Goal: Information Seeking & Learning: Learn about a topic

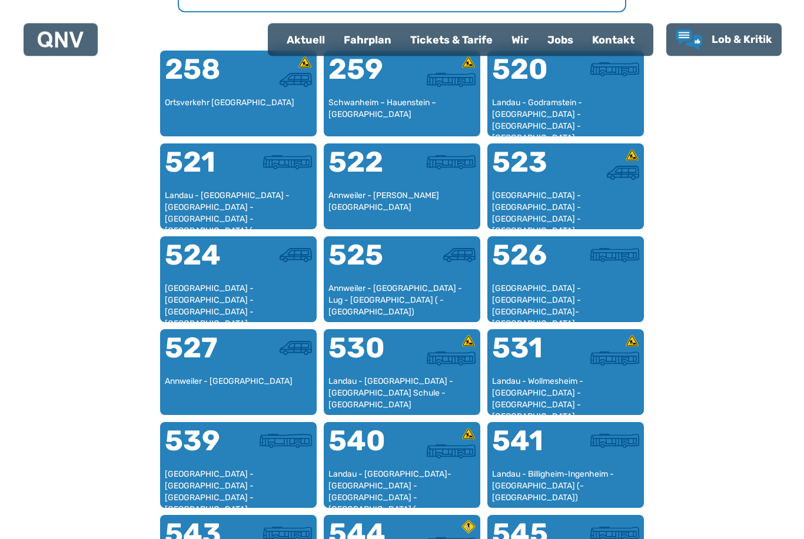
scroll to position [757, 0]
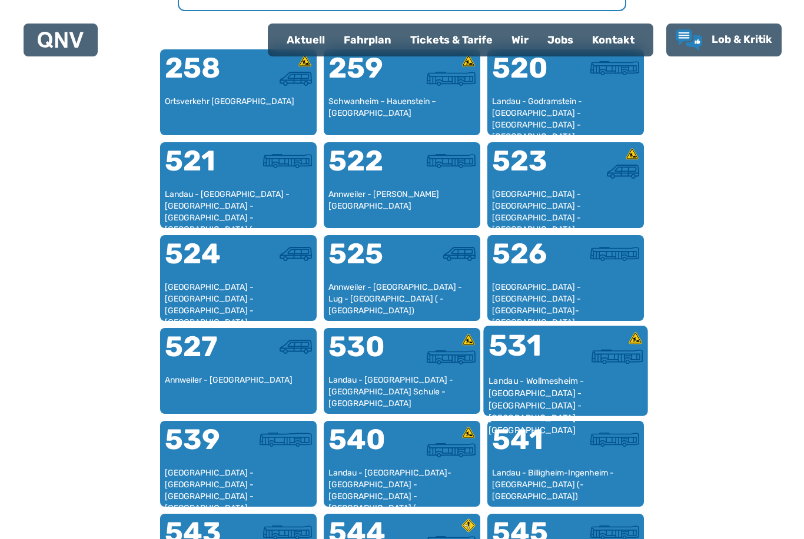
click at [546, 371] on div "531" at bounding box center [526, 353] width 77 height 44
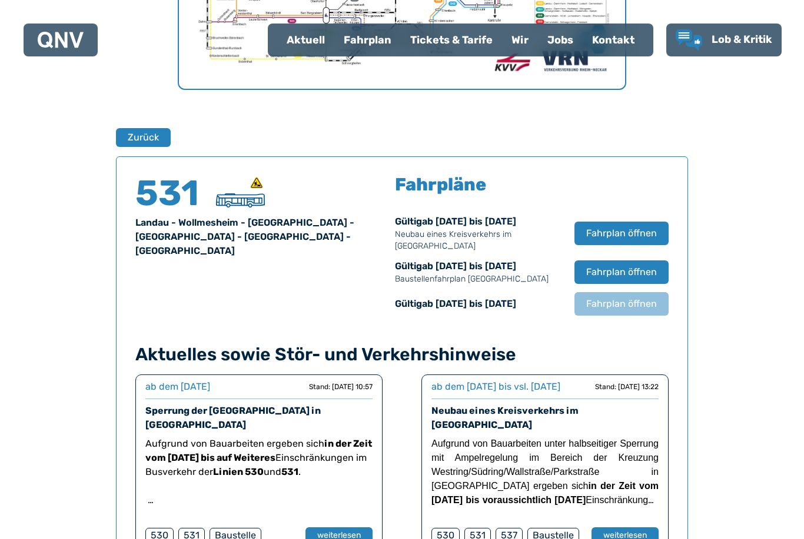
scroll to position [678, 0]
click at [142, 138] on button "Zurück" at bounding box center [143, 137] width 56 height 19
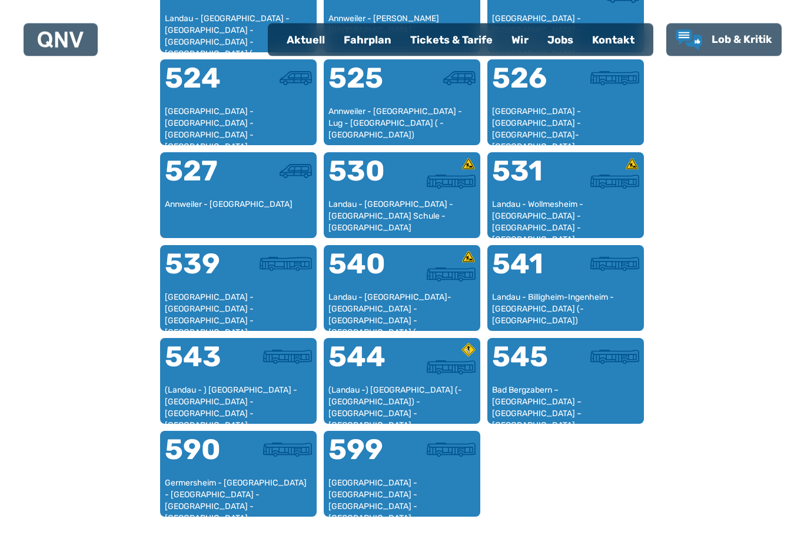
scroll to position [933, 0]
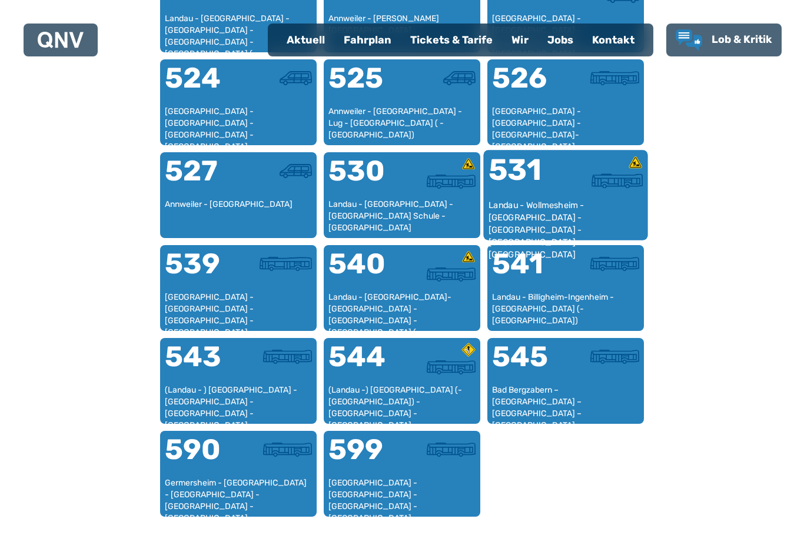
click at [556, 191] on div "531" at bounding box center [526, 177] width 77 height 44
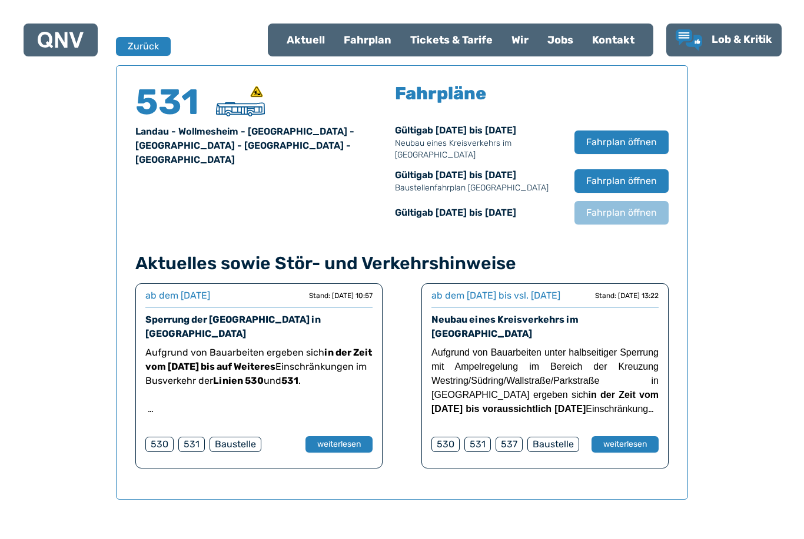
scroll to position [775, 0]
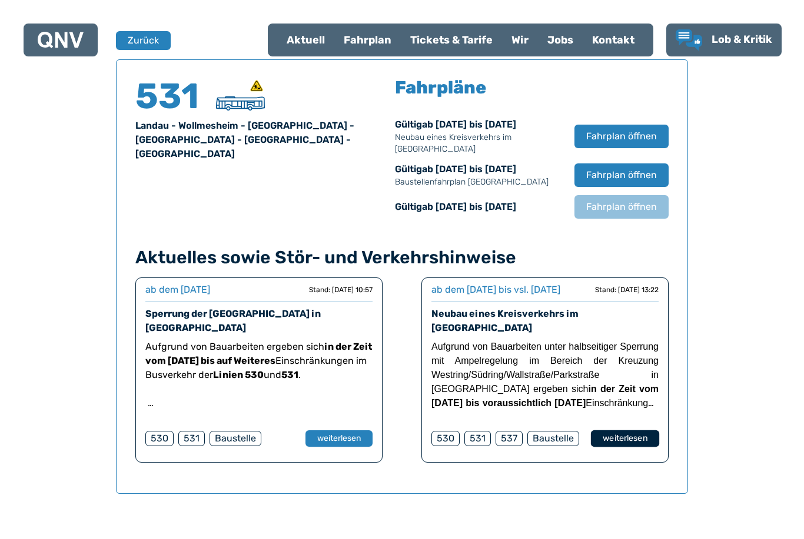
click at [631, 448] on button "weiterlesen" at bounding box center [625, 439] width 68 height 17
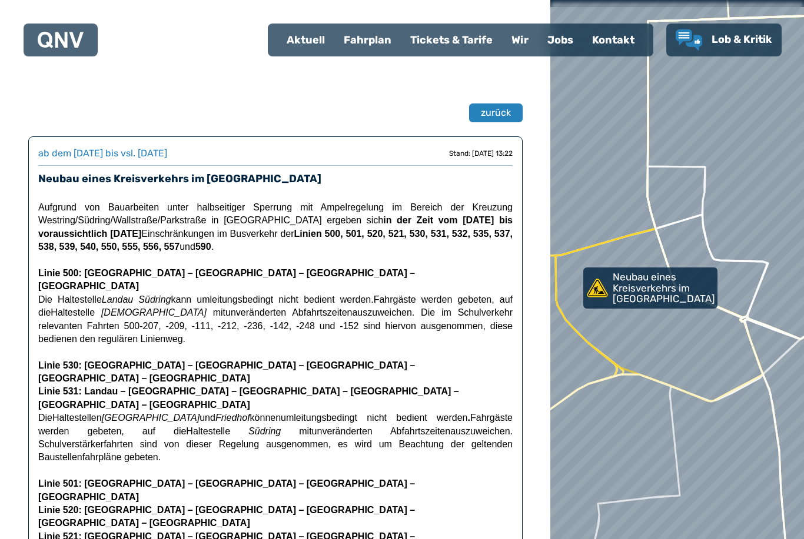
click at [366, 44] on div "Fahrplan" at bounding box center [367, 40] width 66 height 31
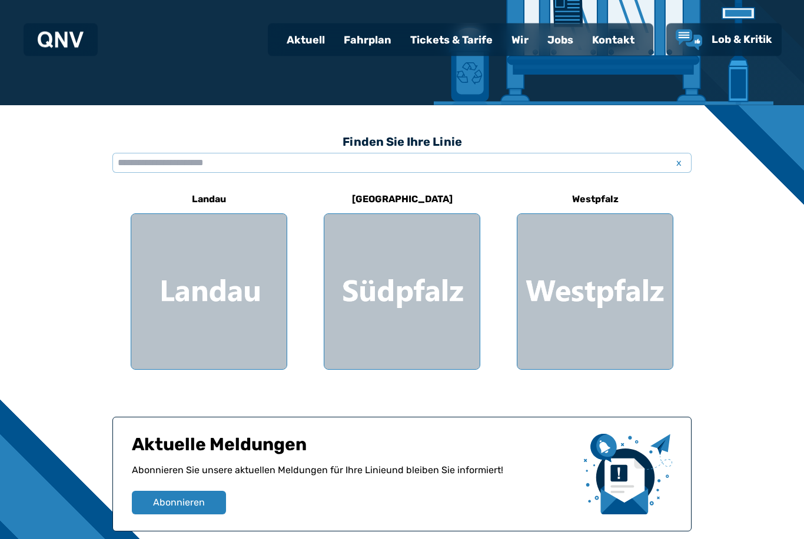
scroll to position [231, 0]
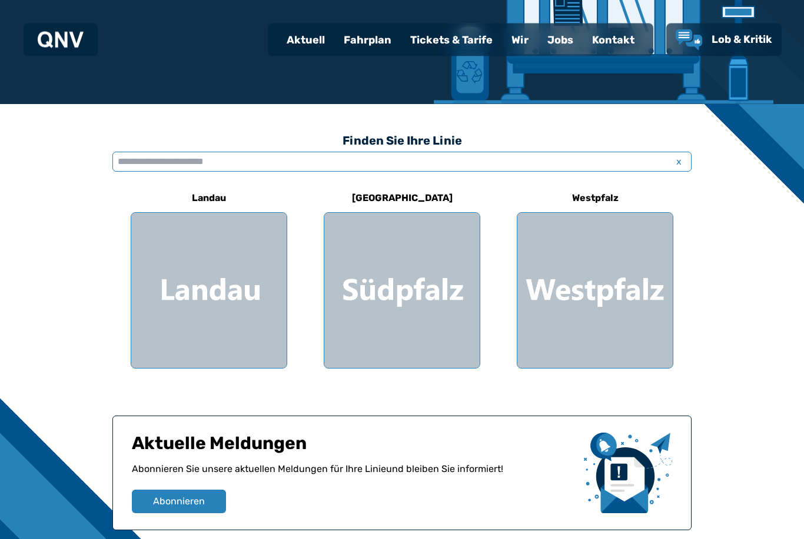
click at [188, 159] on input "text" at bounding box center [401, 162] width 579 height 20
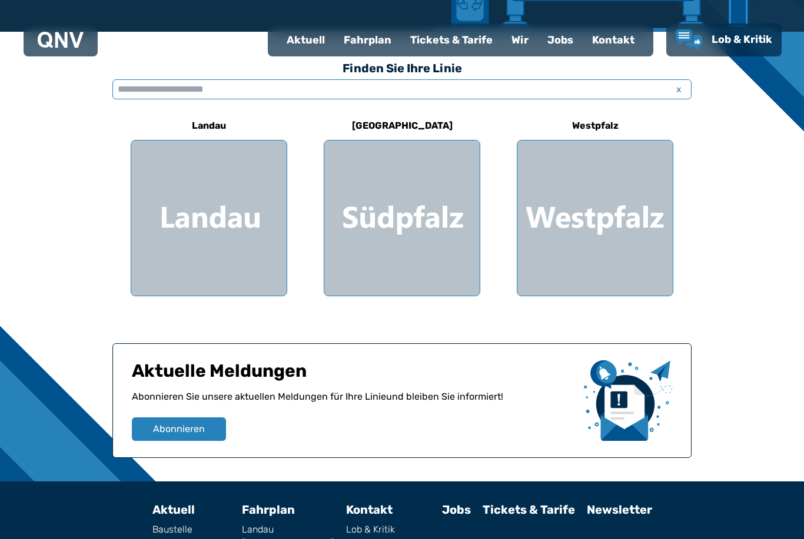
scroll to position [302, 0]
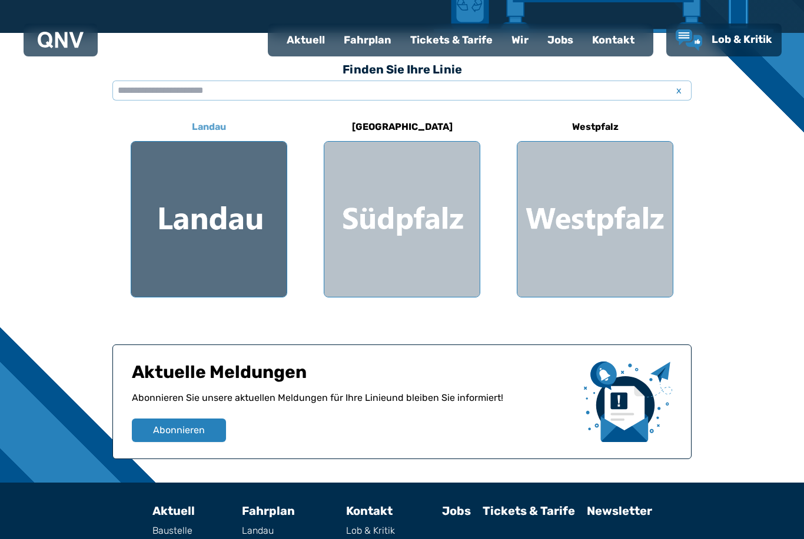
click at [201, 236] on div at bounding box center [208, 219] width 155 height 155
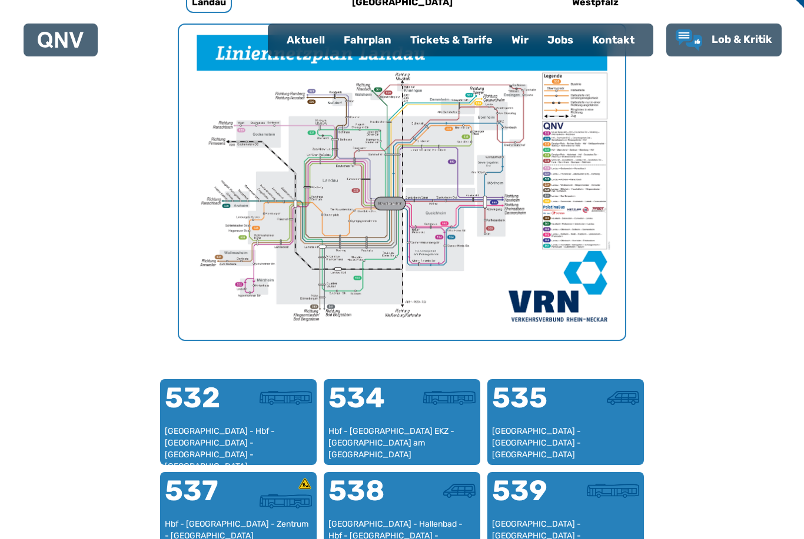
scroll to position [432, 0]
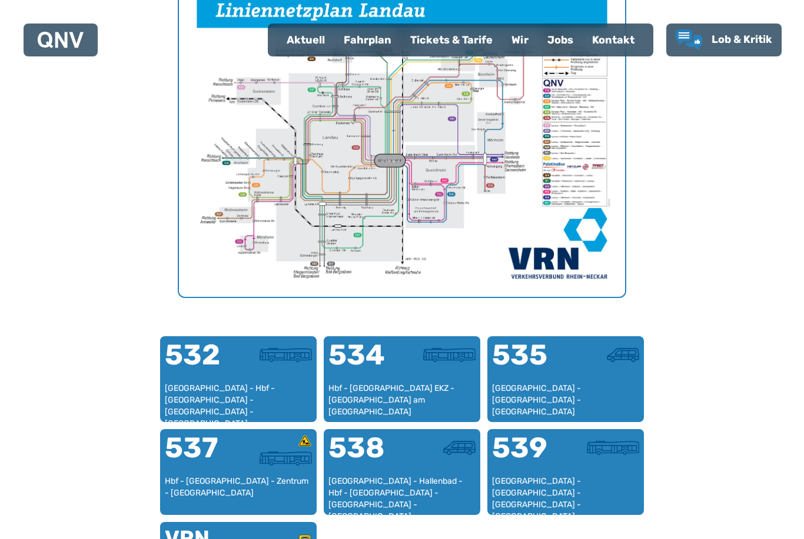
scroll to position [340, 0]
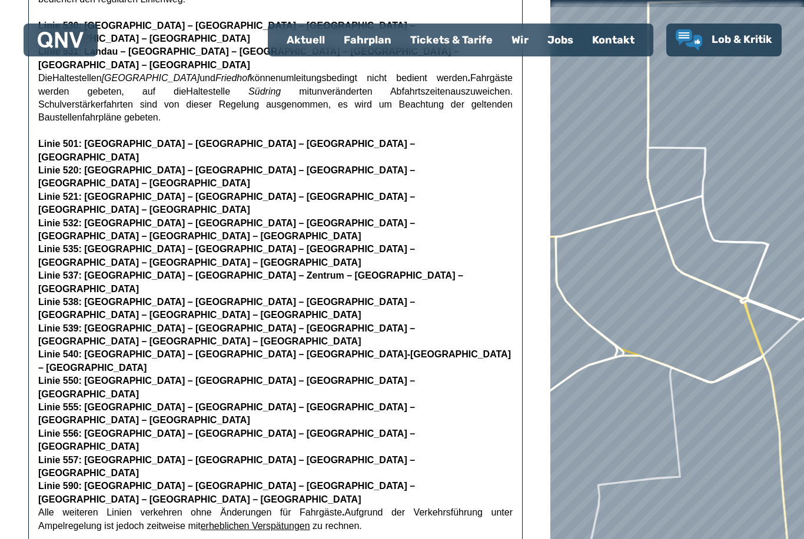
scroll to position [38, 0]
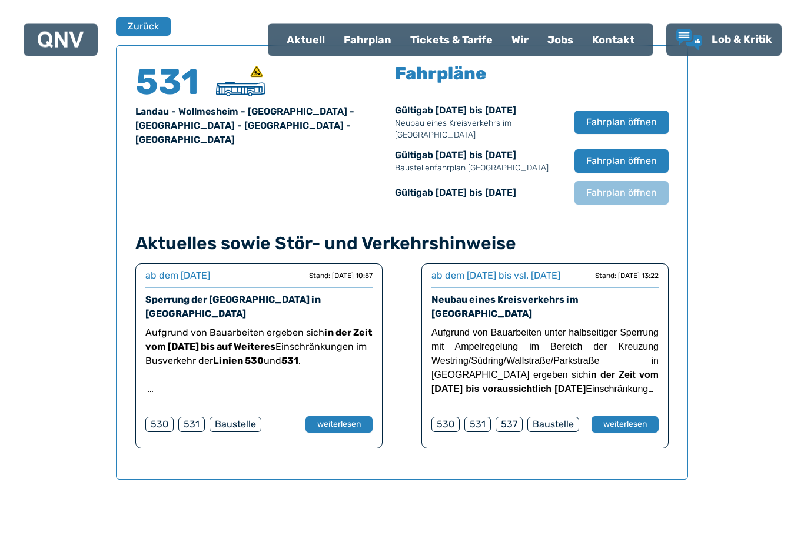
scroll to position [775, 0]
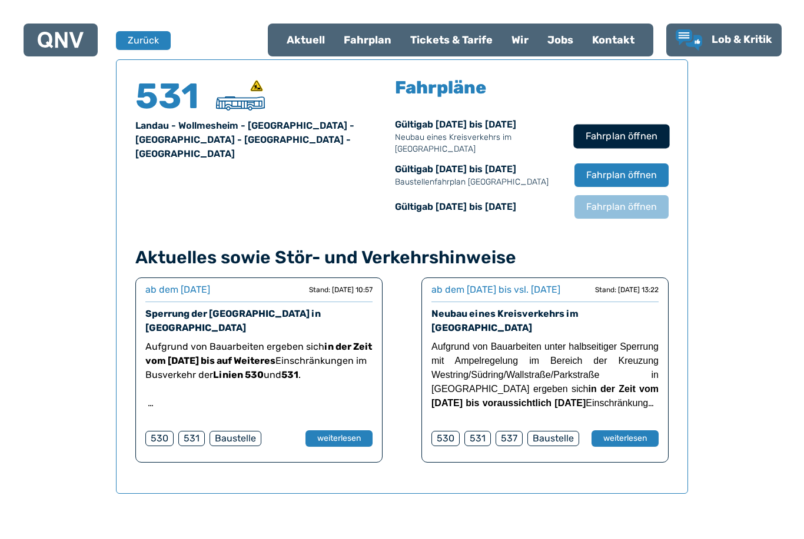
click at [610, 134] on span "Fahrplan öffnen" at bounding box center [621, 136] width 72 height 14
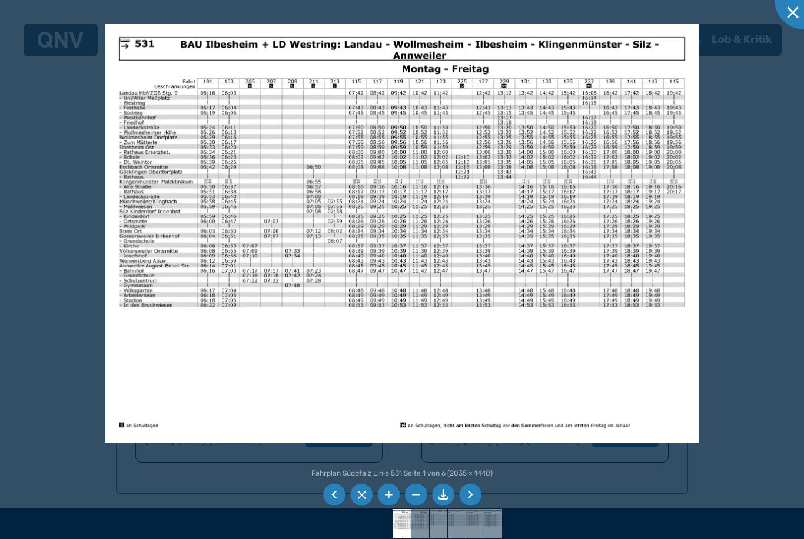
click at [49, 344] on div at bounding box center [402, 269] width 804 height 539
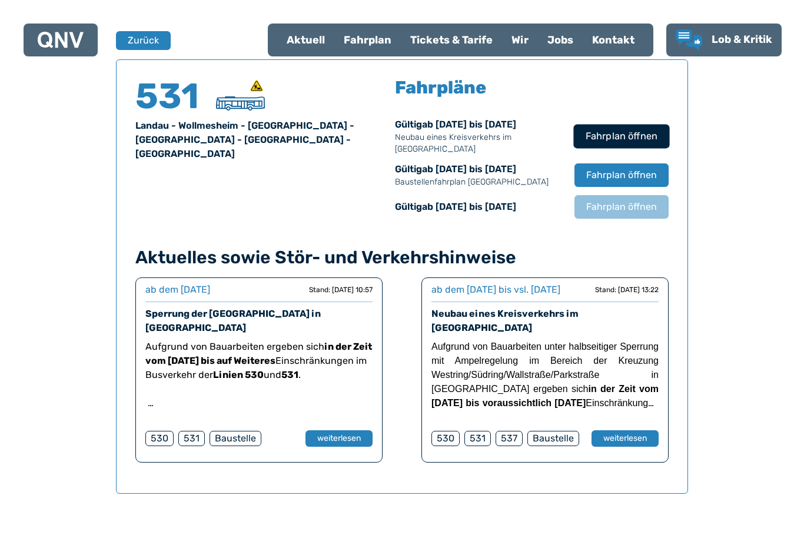
click at [613, 128] on button "Fahrplan öffnen" at bounding box center [621, 136] width 96 height 24
click at [188, 431] on div "531" at bounding box center [191, 438] width 26 height 15
click at [357, 42] on div "Fahrplan" at bounding box center [367, 40] width 66 height 31
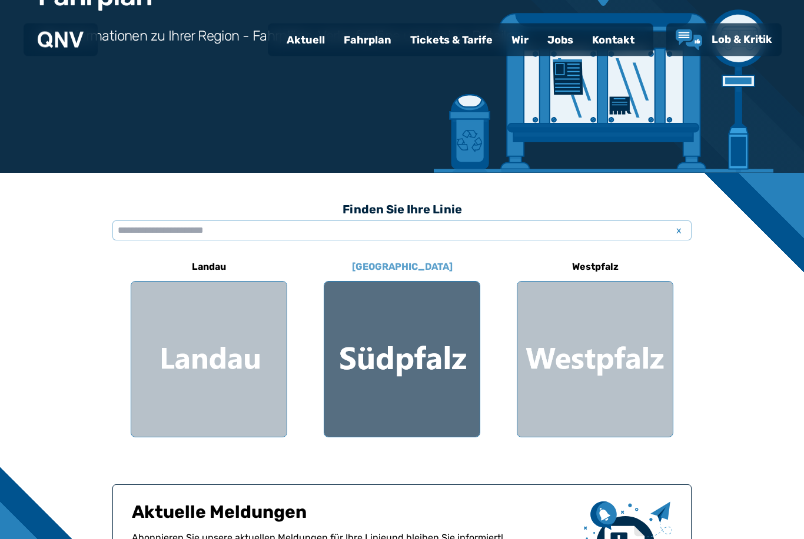
scroll to position [162, 0]
click at [391, 361] on div at bounding box center [401, 359] width 155 height 155
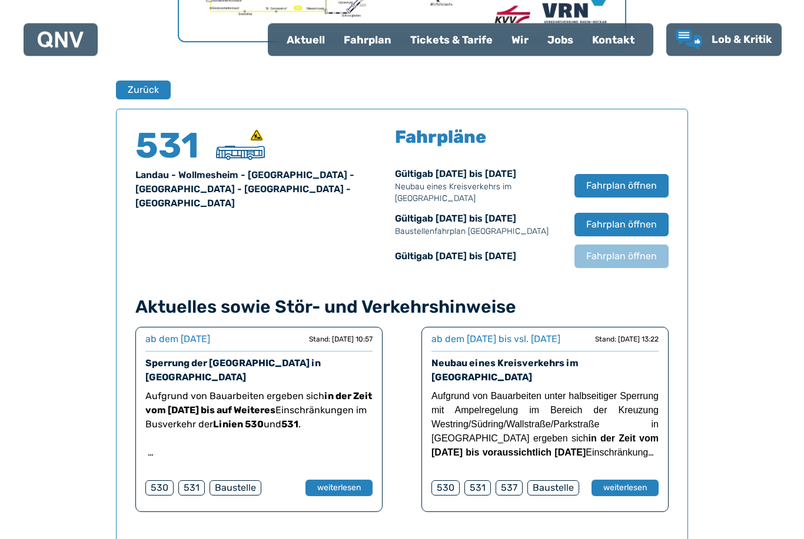
scroll to position [775, 0]
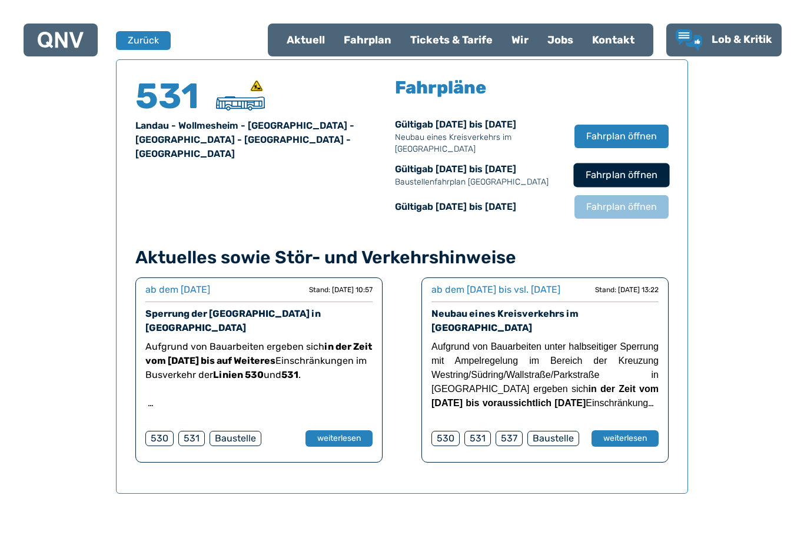
click at [641, 179] on span "Fahrplan öffnen" at bounding box center [621, 175] width 72 height 14
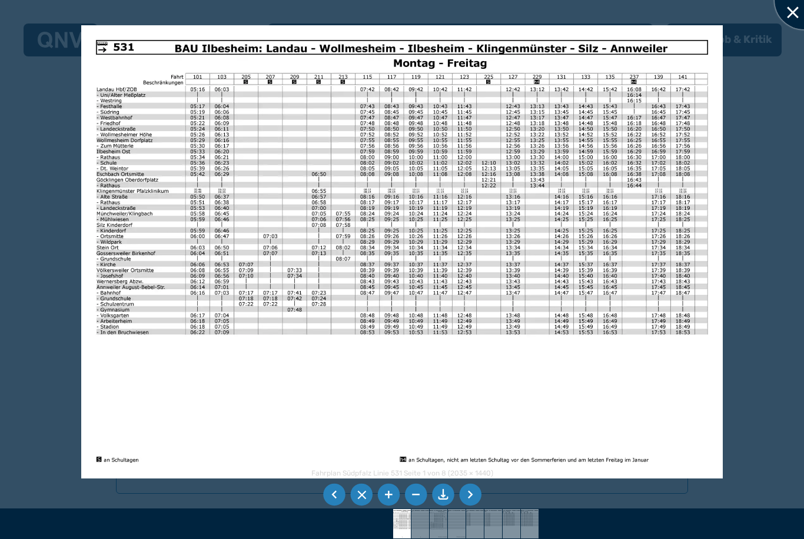
click at [798, 15] on div at bounding box center [803, 0] width 59 height 59
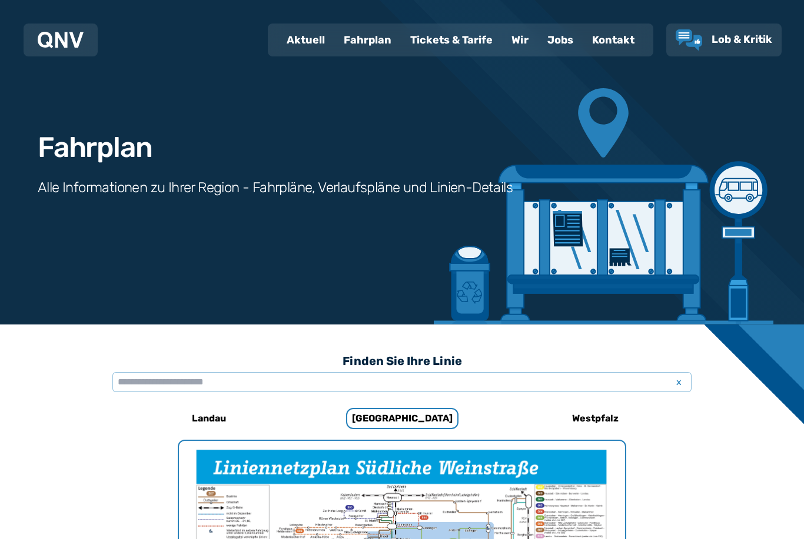
scroll to position [9, 0]
